Goal: Navigation & Orientation: Find specific page/section

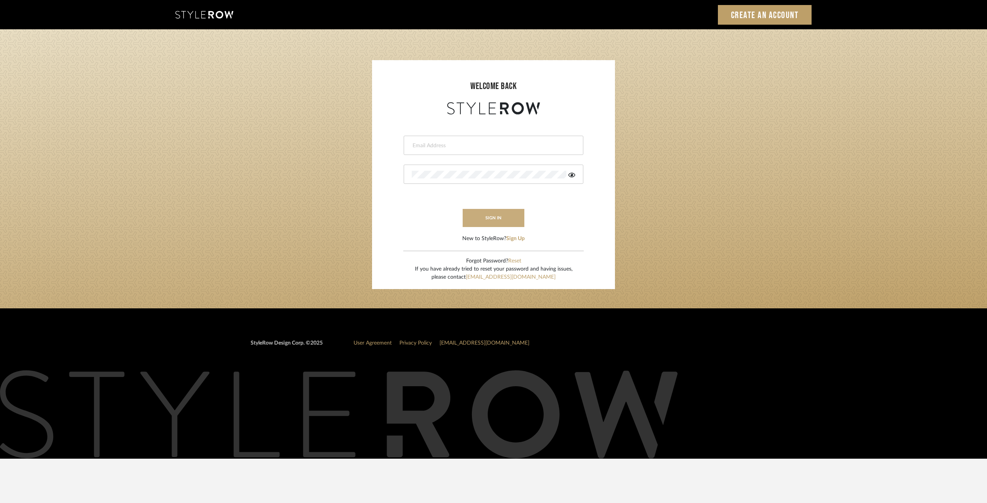
type input "[EMAIL_ADDRESS][DOMAIN_NAME]"
click at [506, 219] on button "sign in" at bounding box center [494, 218] width 62 height 18
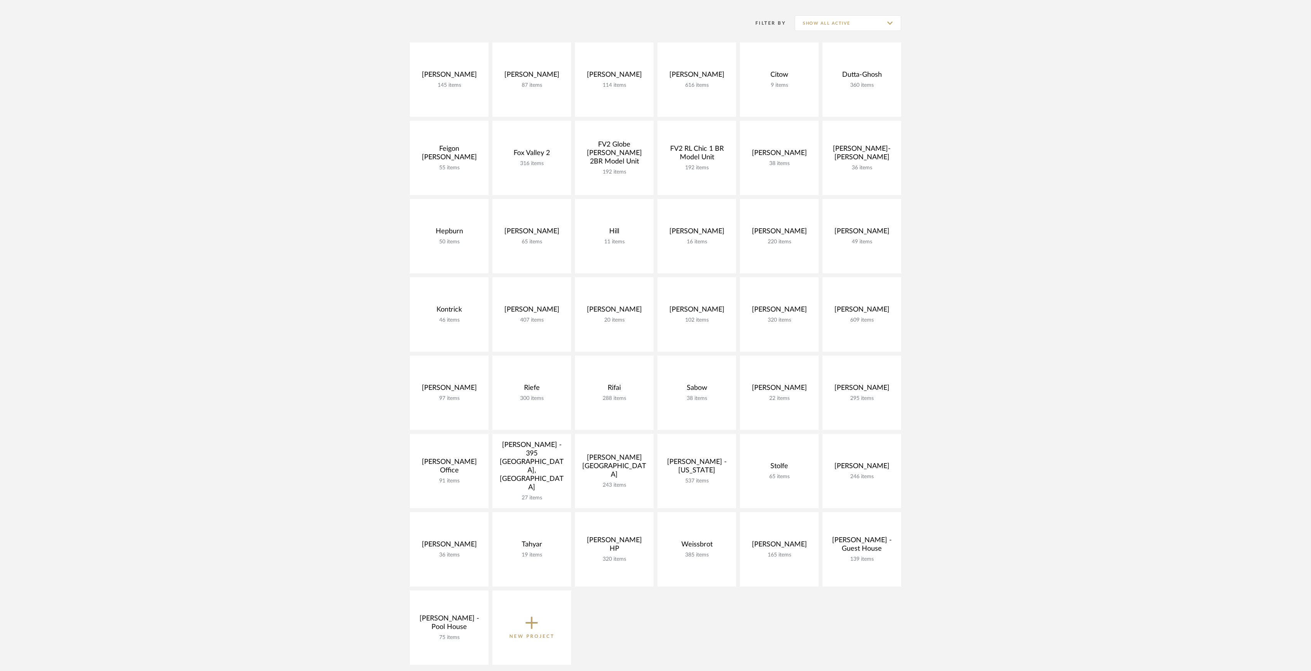
scroll to position [154, 0]
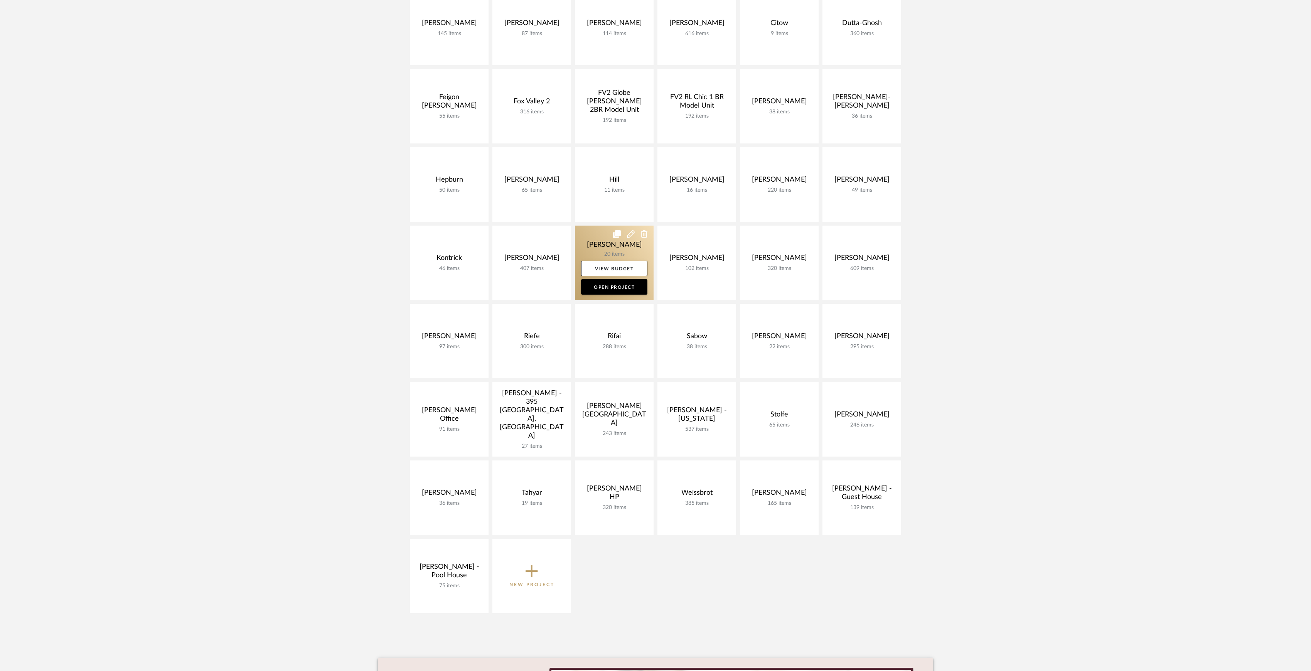
click at [617, 247] on link at bounding box center [614, 262] width 79 height 74
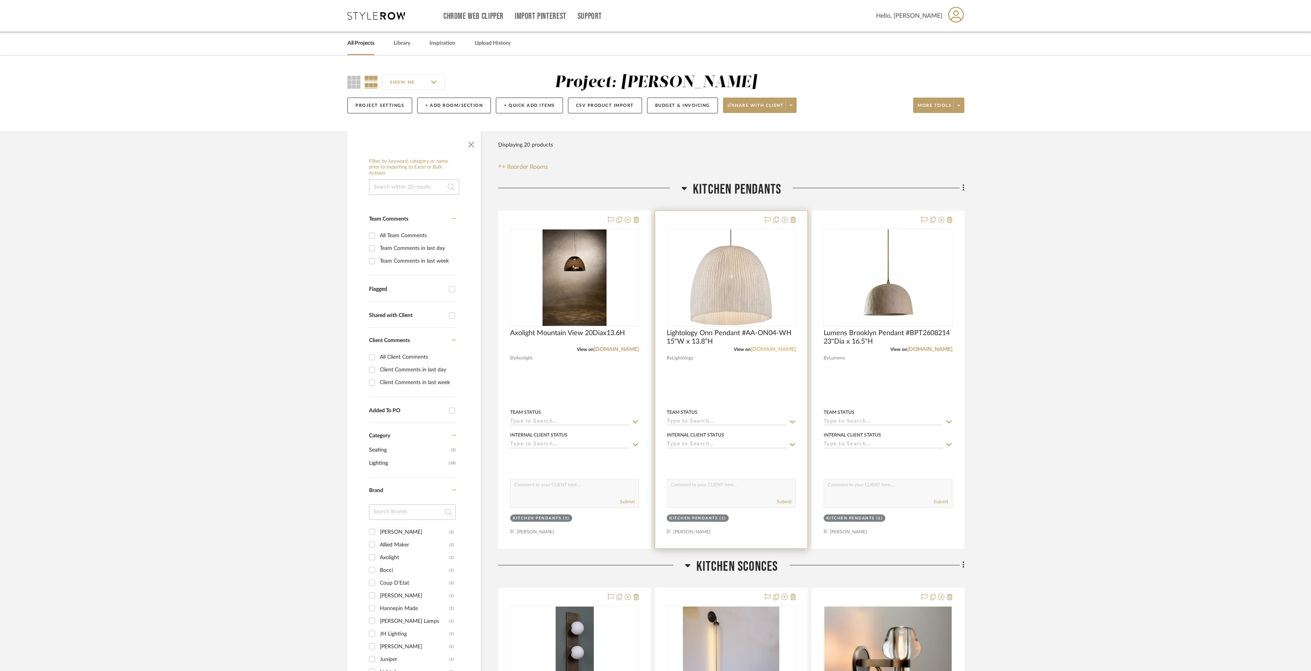
click at [785, 348] on link "lightology.com" at bounding box center [772, 349] width 45 height 5
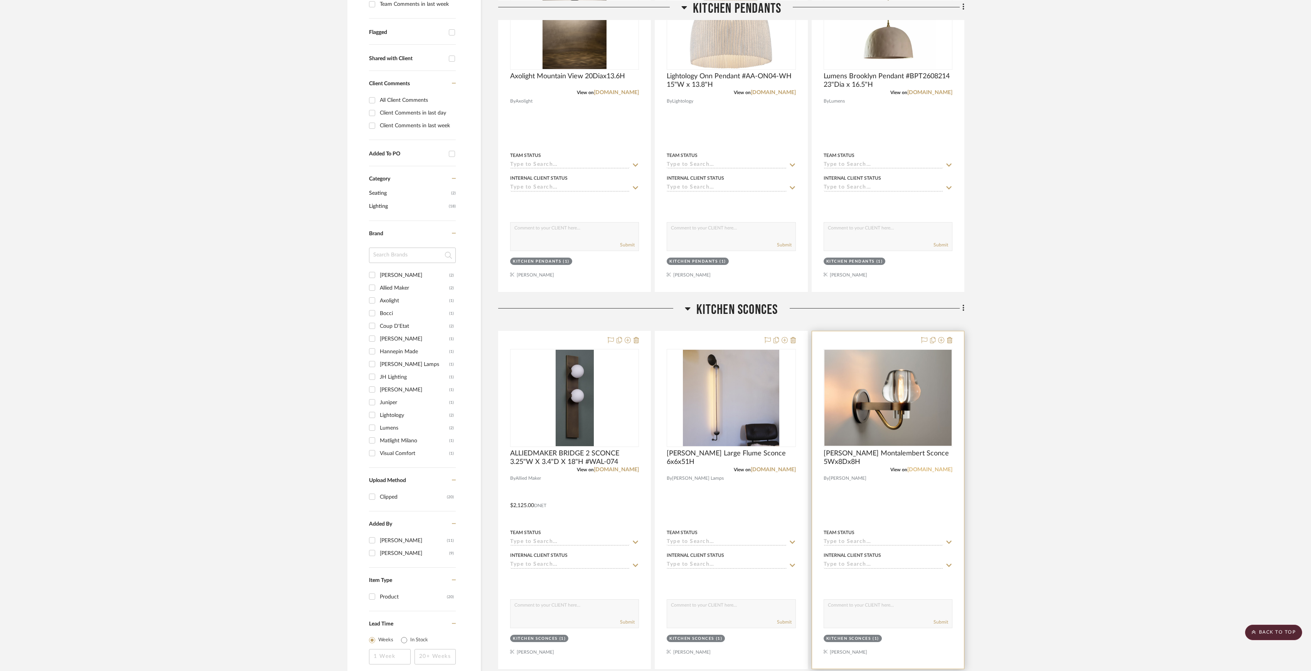
click at [942, 470] on link "jonathanbrowninginc.com" at bounding box center [929, 469] width 45 height 5
